Goal: Information Seeking & Learning: Learn about a topic

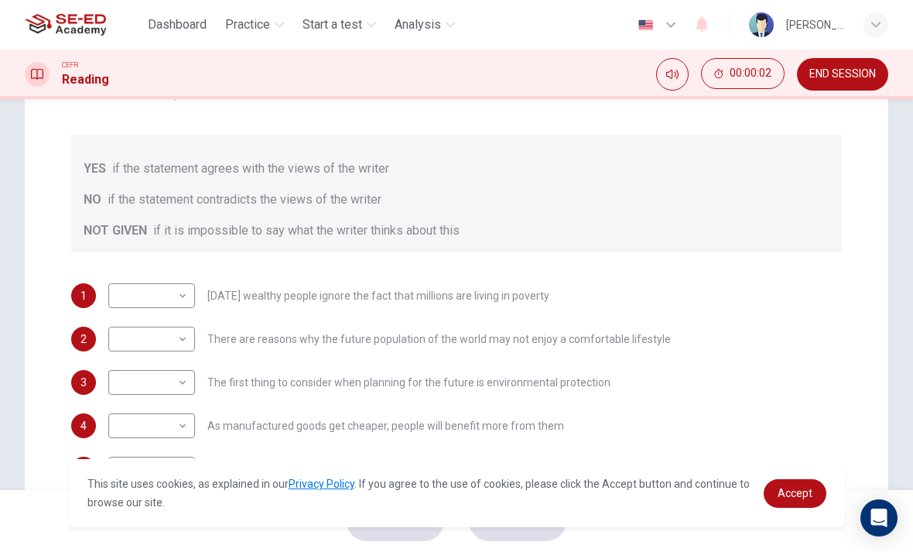
scroll to position [238, 0]
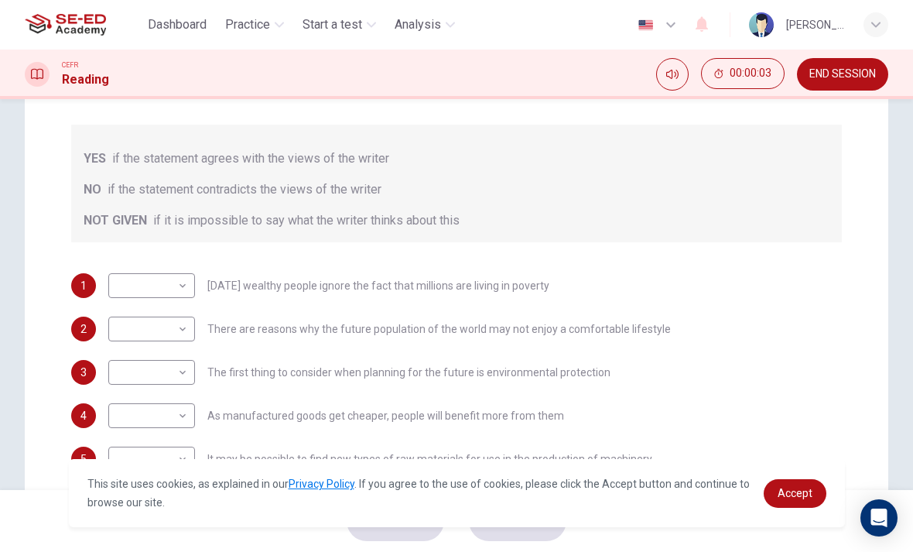
click at [176, 285] on body "This site uses cookies, as explained in our Privacy Policy . If you agree to th…" at bounding box center [456, 276] width 913 height 552
click at [516, 276] on div at bounding box center [456, 276] width 913 height 552
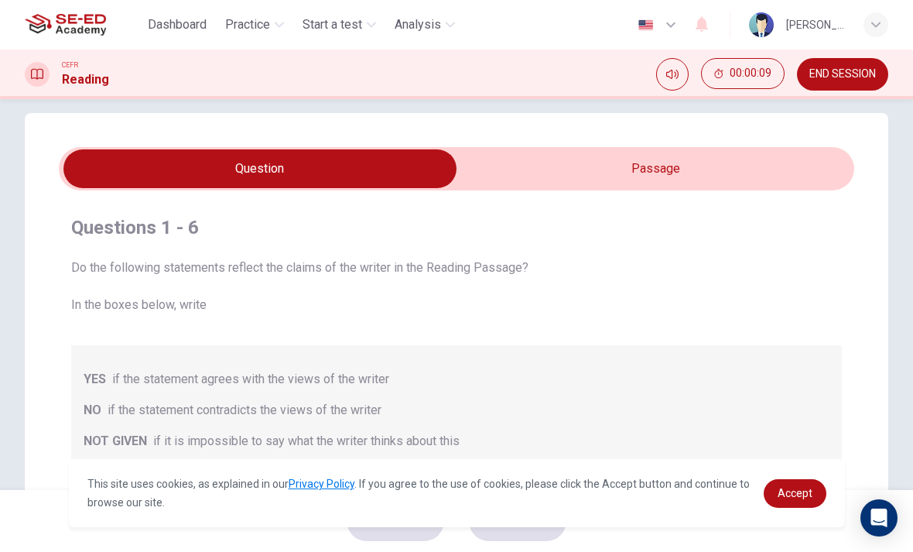
scroll to position [18, 0]
click at [498, 150] on input "checkbox" at bounding box center [260, 168] width 1194 height 39
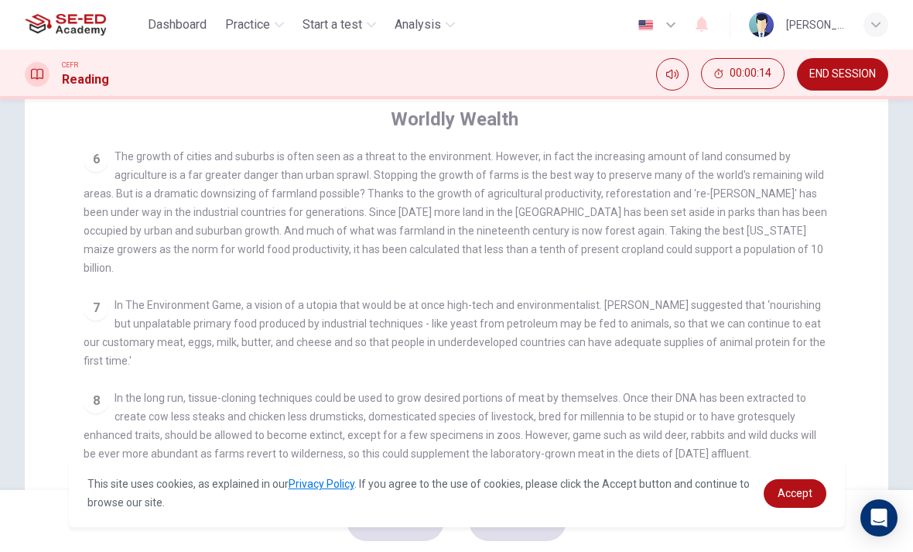
scroll to position [748, 0]
checkbox input "false"
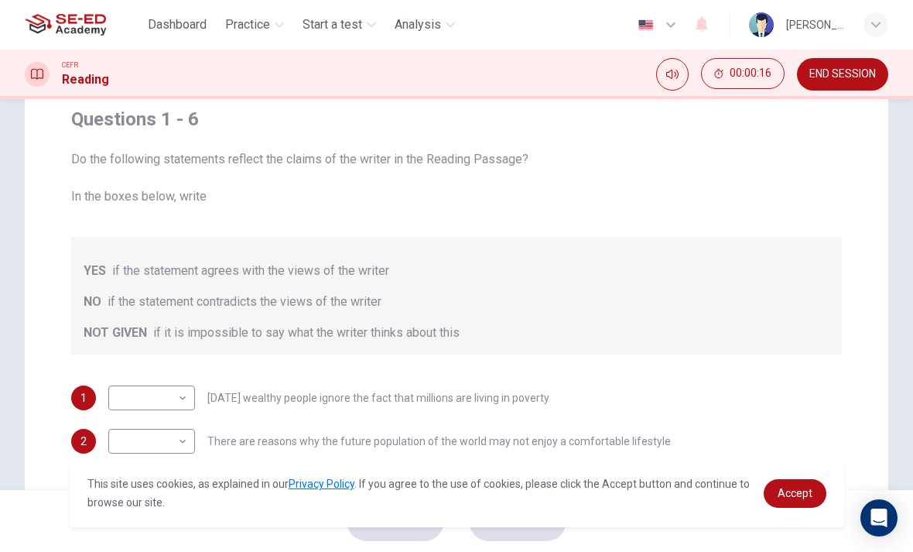
click at [261, 25] on span "Practice" at bounding box center [247, 24] width 45 height 19
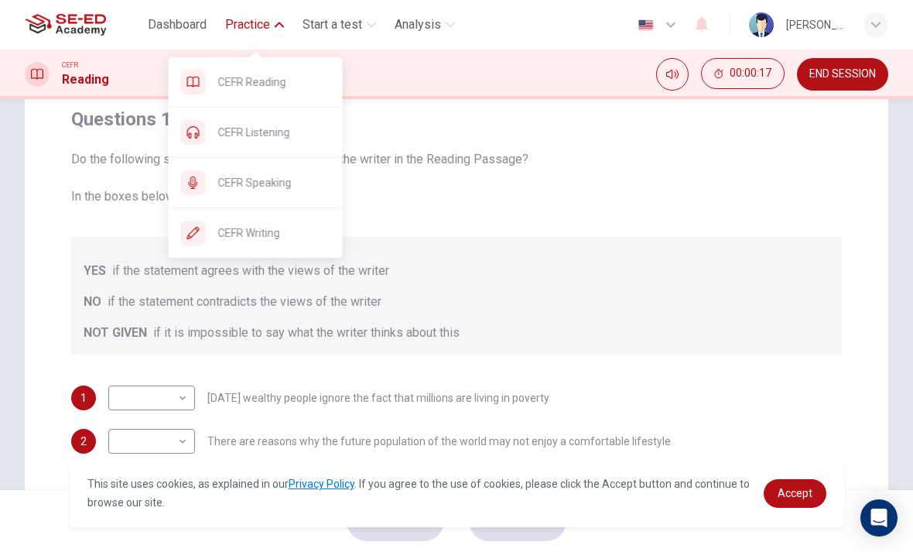
click at [303, 137] on span "CEFR Listening" at bounding box center [274, 132] width 112 height 19
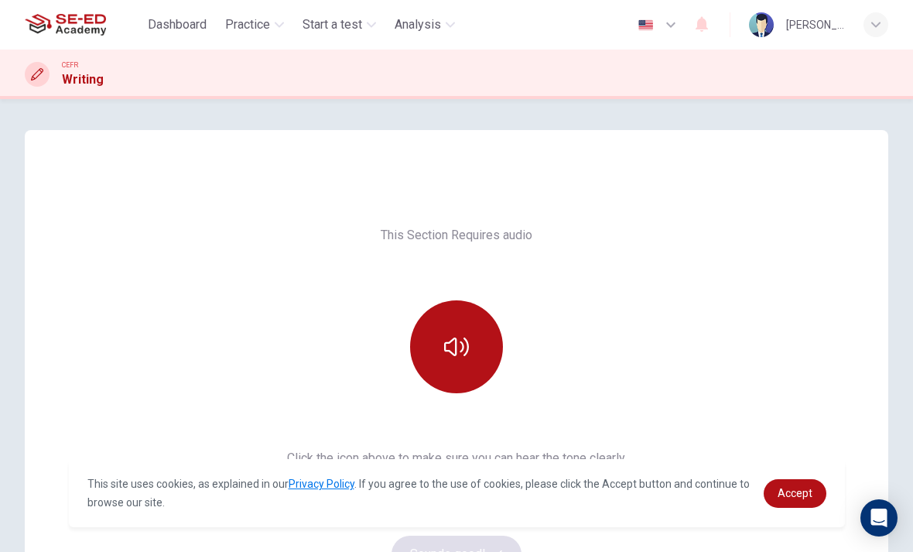
click at [262, 18] on span "Practice" at bounding box center [247, 24] width 45 height 19
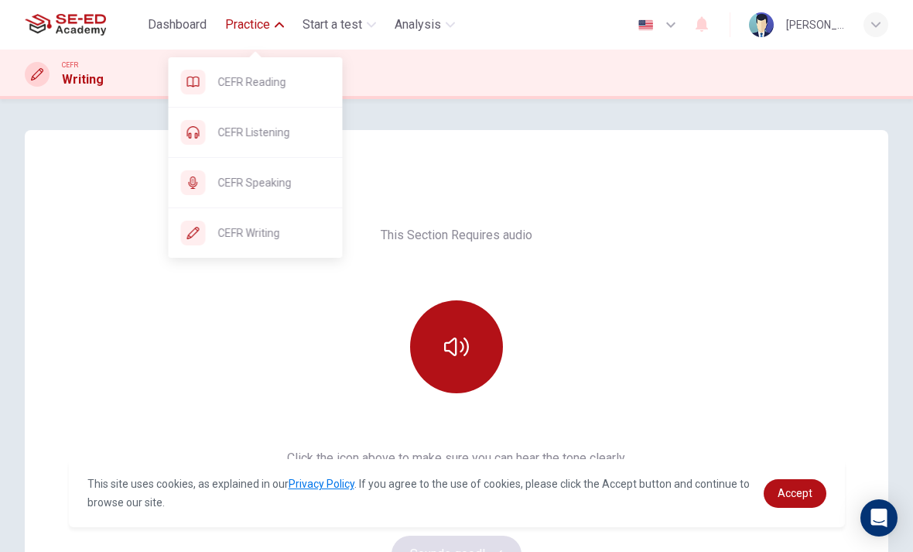
click at [270, 176] on span "CEFR Speaking" at bounding box center [274, 182] width 112 height 19
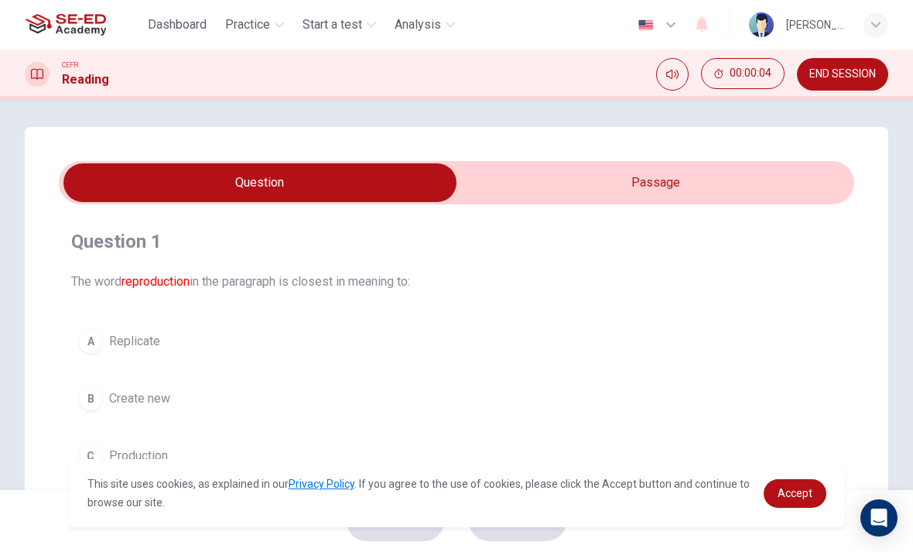
scroll to position [4, 0]
click at [650, 175] on input "checkbox" at bounding box center [260, 182] width 1194 height 39
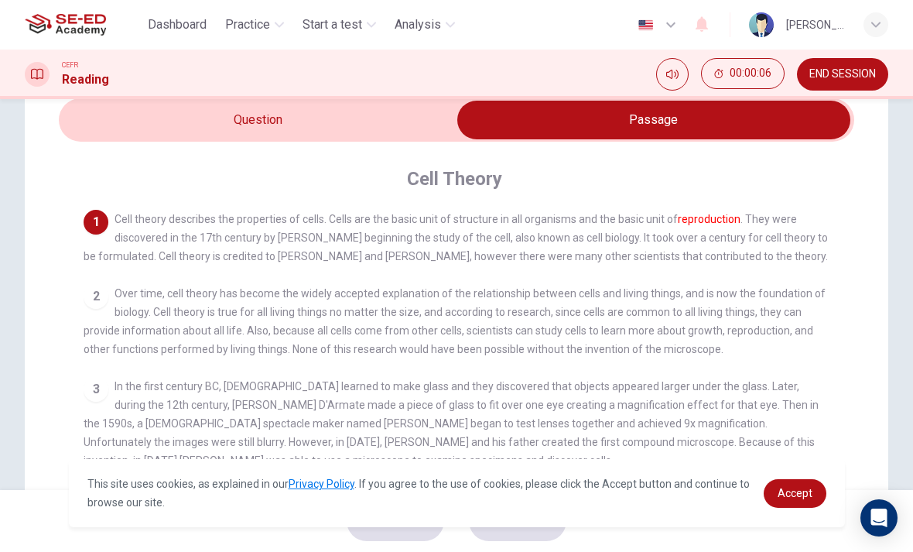
scroll to position [59, 0]
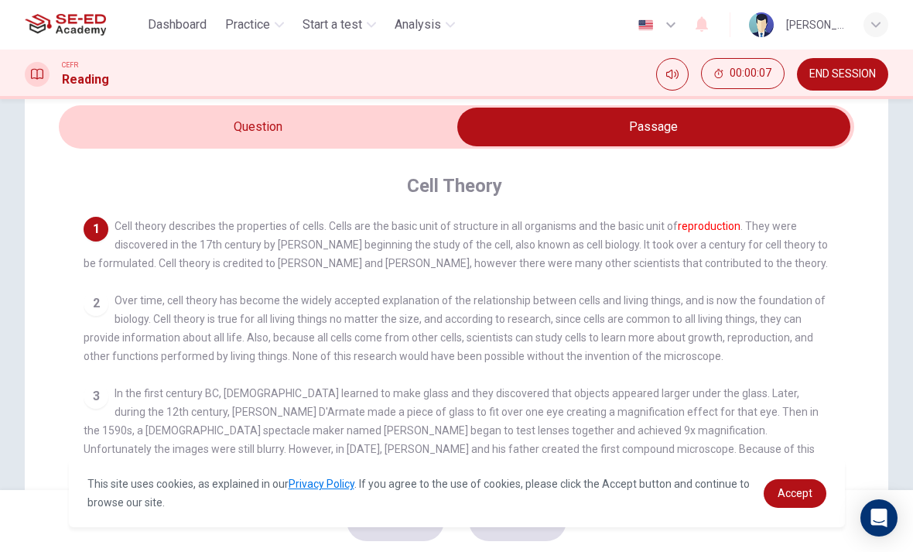
click at [413, 140] on input "checkbox" at bounding box center [654, 127] width 1194 height 39
checkbox input "false"
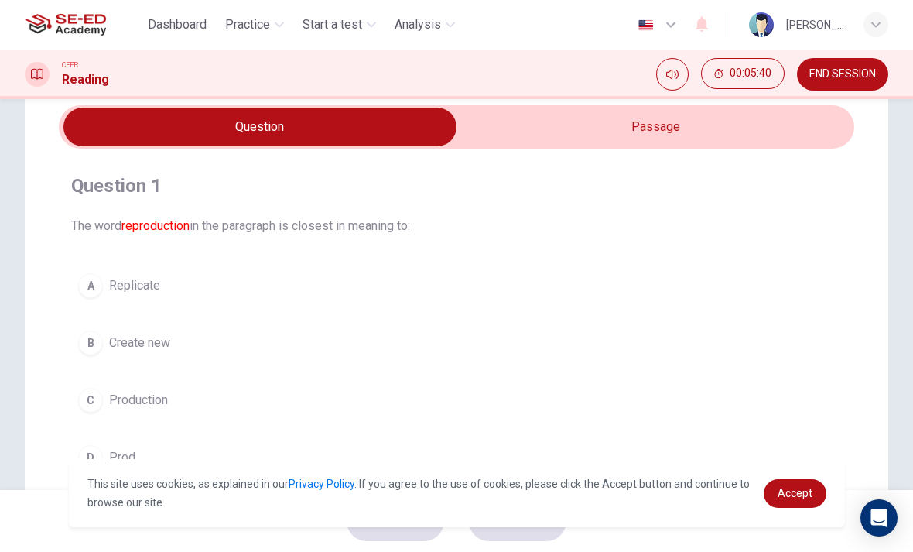
click at [235, 8] on div "Dashboard Practice Start a test Analysis English en ​ Kanyanat Yangmee" at bounding box center [457, 25] width 864 height 50
